Goal: Information Seeking & Learning: Learn about a topic

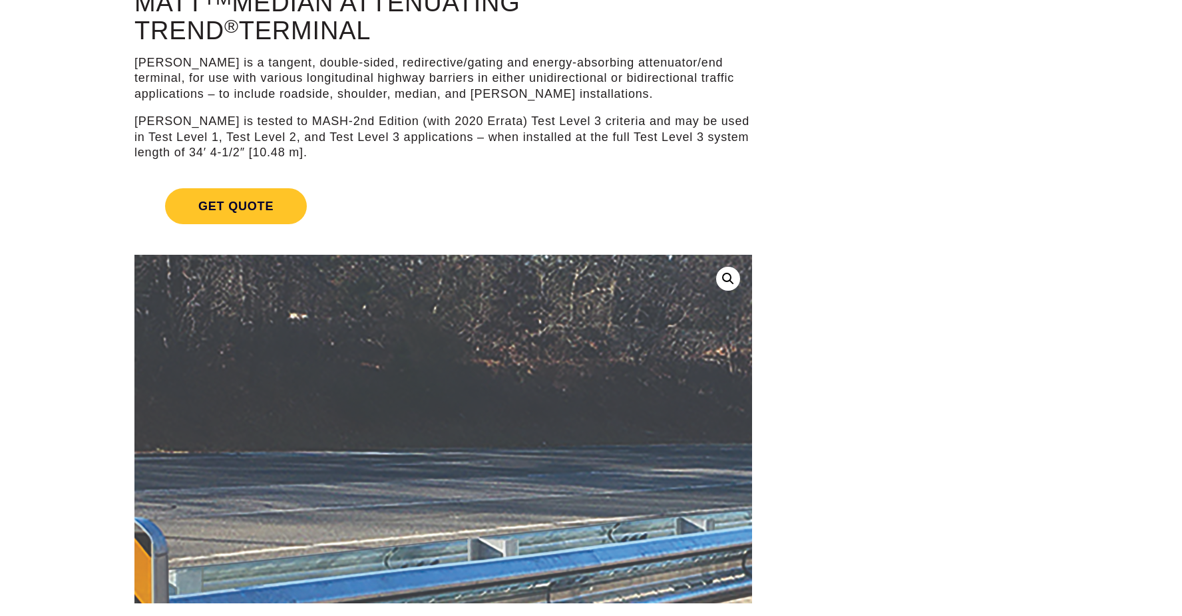
scroll to position [266, 0]
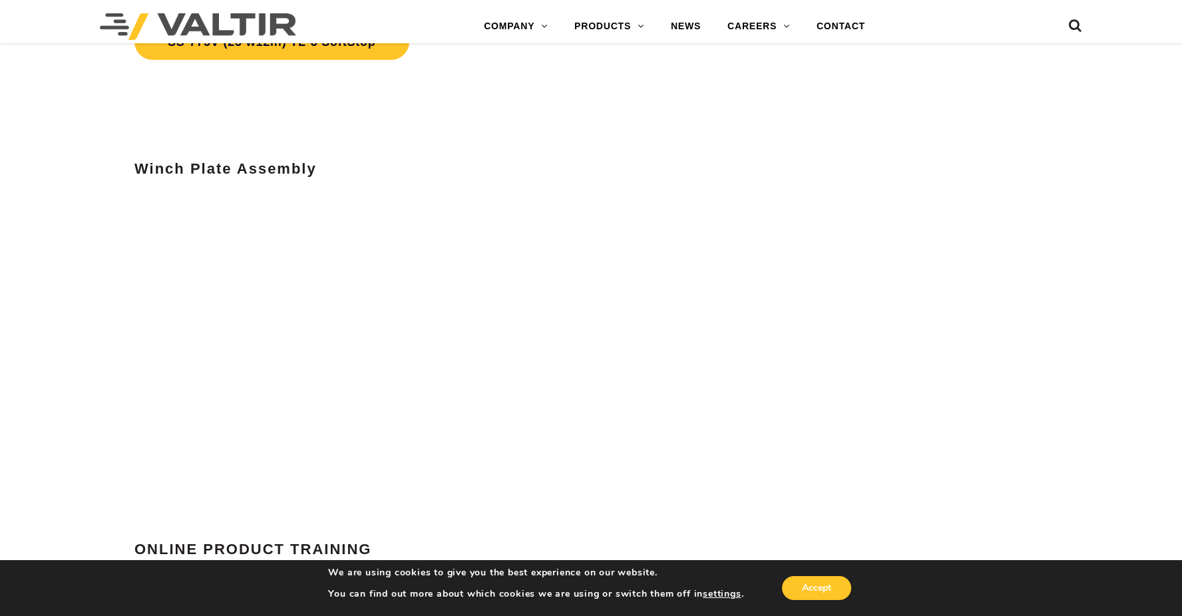
scroll to position [5126, 0]
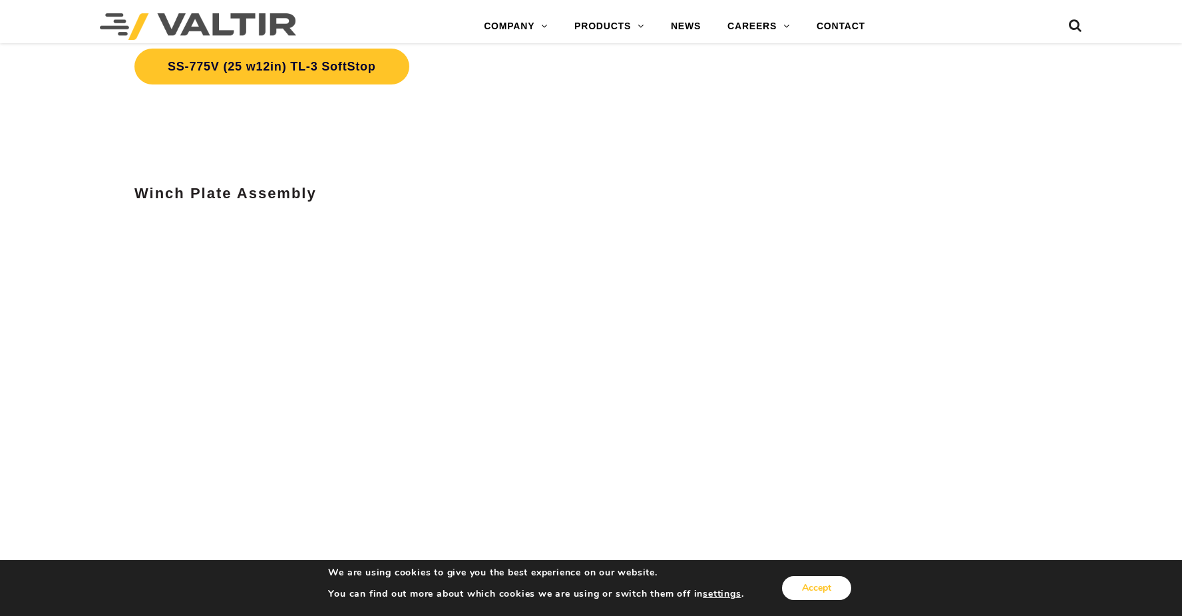
click at [794, 592] on button "Accept" at bounding box center [816, 589] width 69 height 24
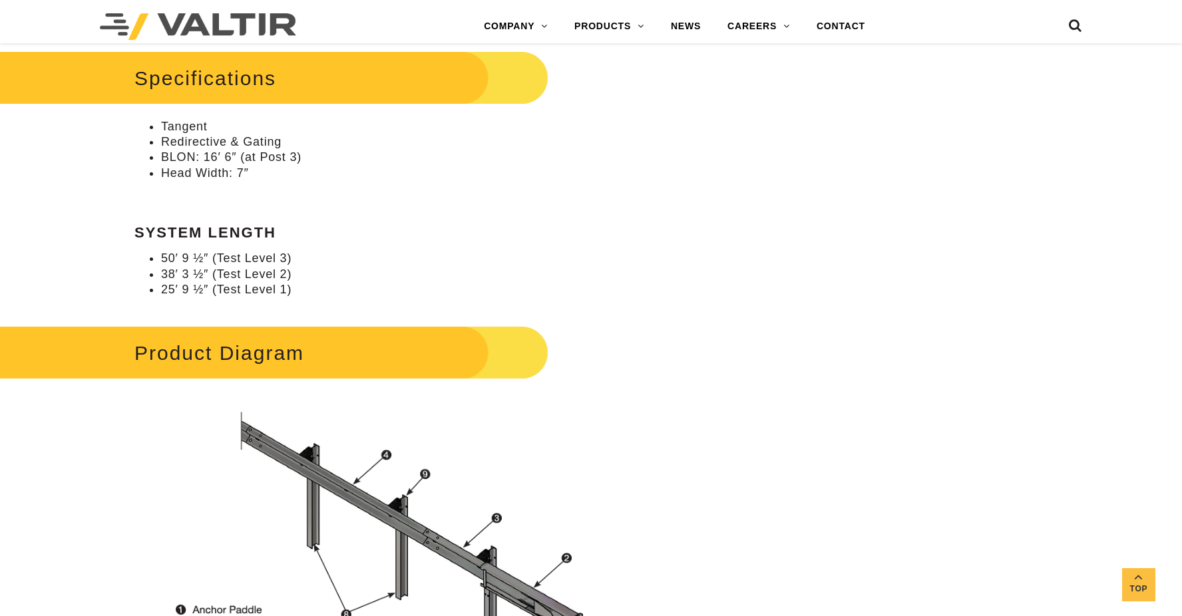
scroll to position [1198, 0]
